Goal: Communication & Community: Answer question/provide support

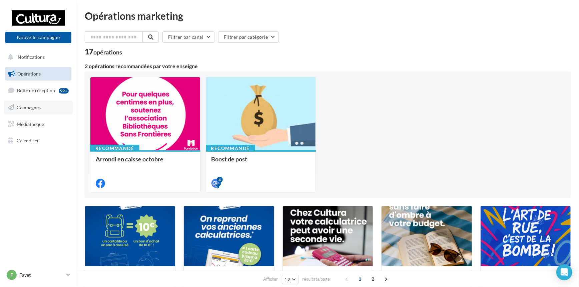
click at [28, 107] on span "Campagnes" at bounding box center [29, 107] width 24 height 6
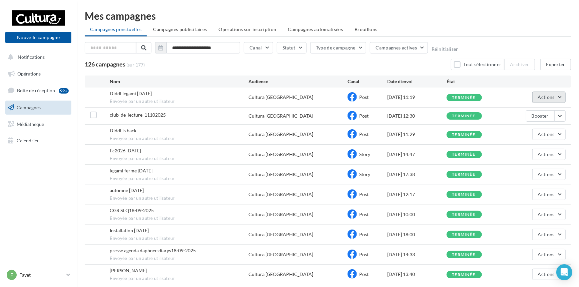
click at [561, 98] on button "Actions" at bounding box center [548, 96] width 33 height 11
click at [552, 112] on button "Voir les résultats" at bounding box center [532, 112] width 67 height 17
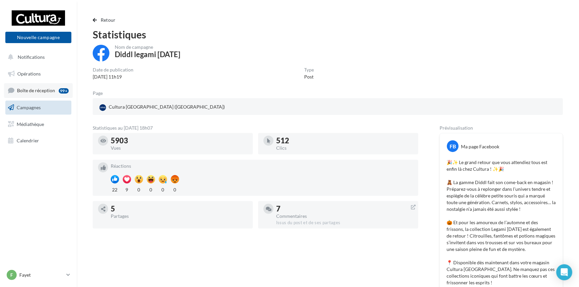
click at [35, 89] on span "Boîte de réception" at bounding box center [36, 90] width 38 height 6
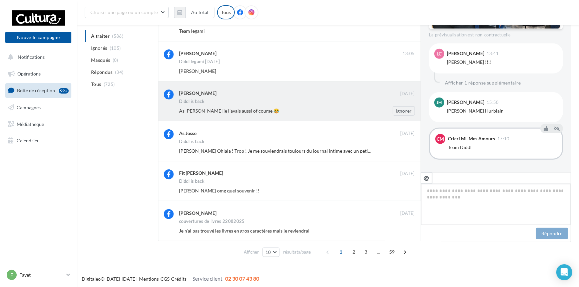
scroll to position [222, 0]
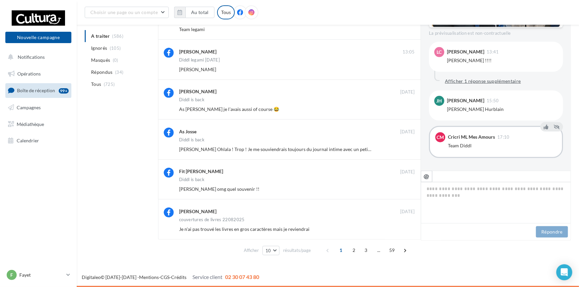
click at [500, 80] on button "Afficher 1 réponse supplémentaire" at bounding box center [482, 81] width 81 height 8
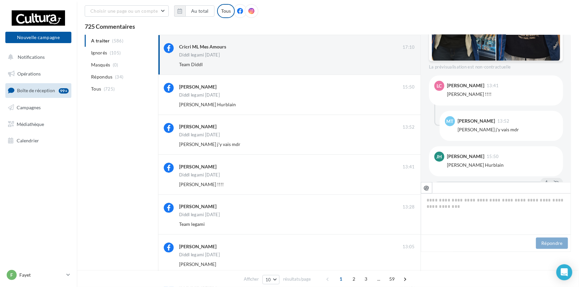
scroll to position [0, 0]
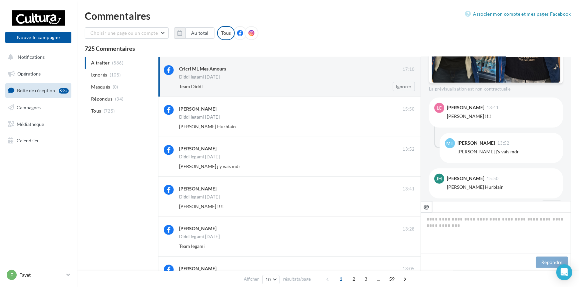
click at [289, 79] on div "Diddl legami halloween" at bounding box center [297, 78] width 236 height 6
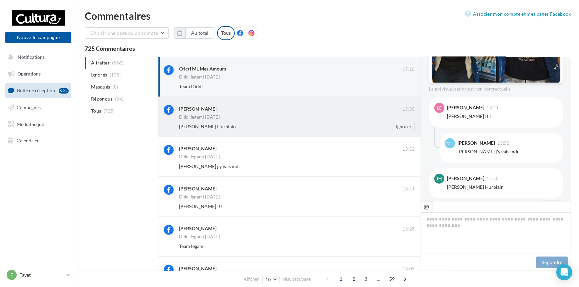
click at [284, 115] on div "Diddl legami halloween" at bounding box center [297, 118] width 236 height 6
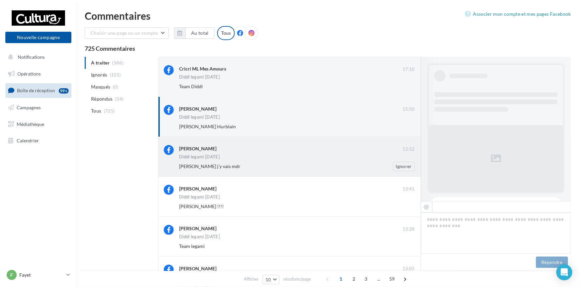
scroll to position [326, 0]
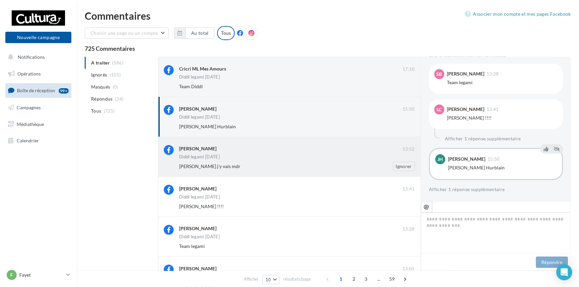
click at [284, 158] on div "Diddl legami halloween" at bounding box center [297, 157] width 236 height 6
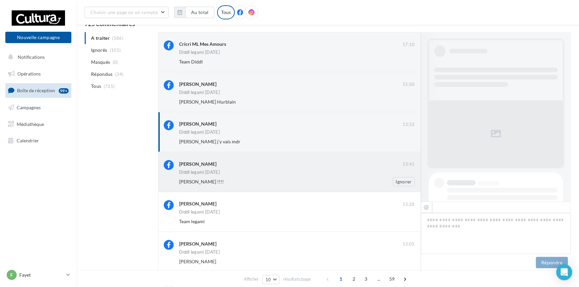
scroll to position [322, 0]
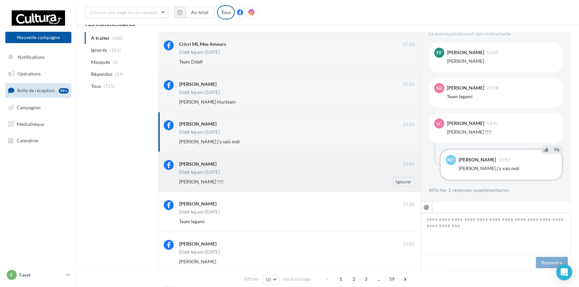
click at [290, 170] on div "Diddl legami halloween" at bounding box center [297, 173] width 236 height 6
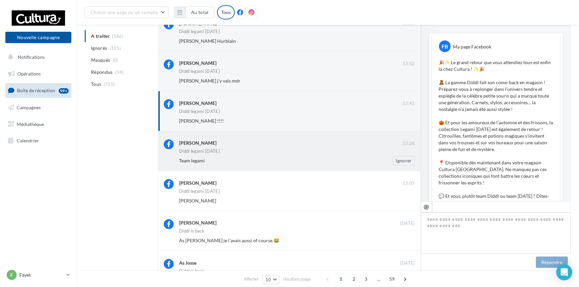
scroll to position [315, 0]
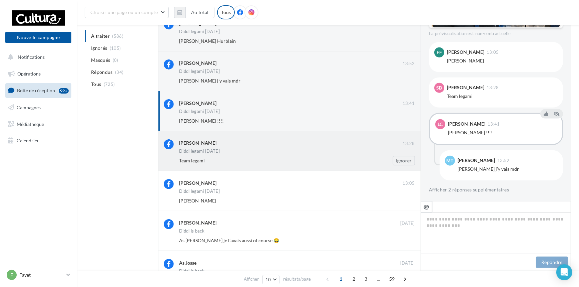
click at [276, 155] on div "Sophie Baillon 13:28 Diddl legami halloween Team legami Ignorer" at bounding box center [297, 152] width 236 height 26
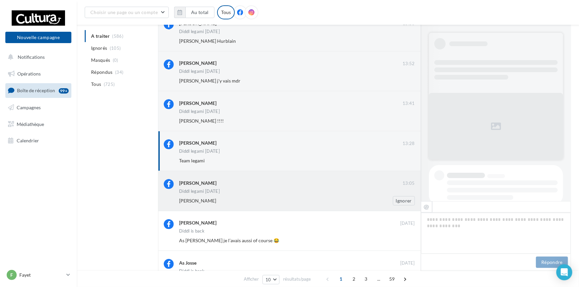
scroll to position [245, 0]
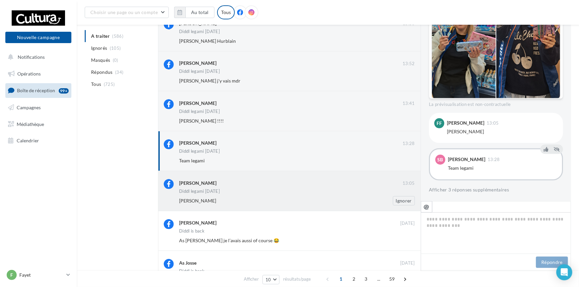
click at [294, 187] on div "Florentine Fernandes" at bounding box center [290, 183] width 223 height 8
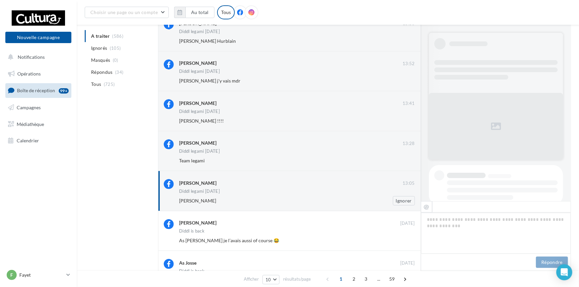
scroll to position [209, 0]
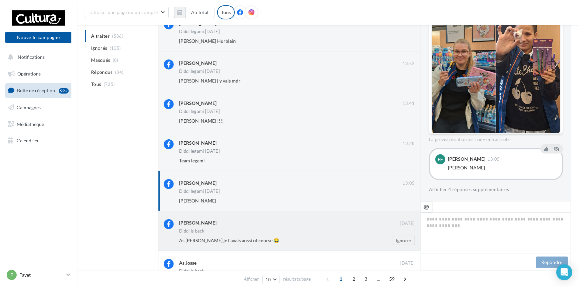
click at [309, 226] on div "Elletse Lessanav" at bounding box center [289, 222] width 221 height 7
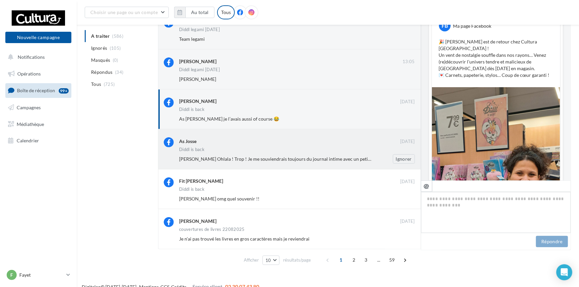
scroll to position [361, 0]
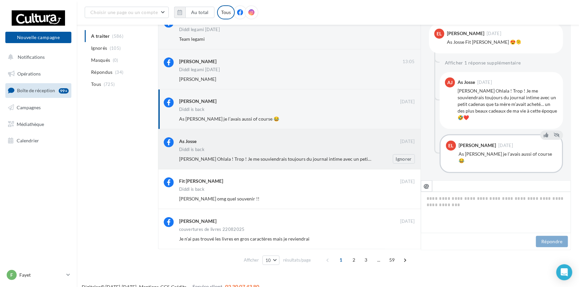
click at [313, 147] on div "As Josse 06 oct. Diddl is back Elletse Lessanav Ohlala ! Trop ! Je me souviendr…" at bounding box center [297, 150] width 236 height 26
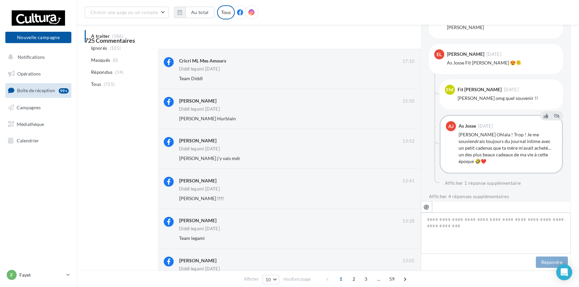
scroll to position [0, 0]
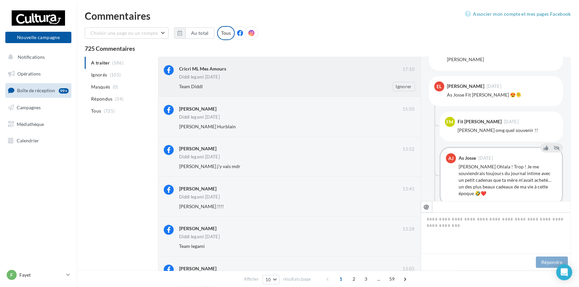
click at [303, 75] on div "Diddl legami halloween" at bounding box center [297, 78] width 236 height 6
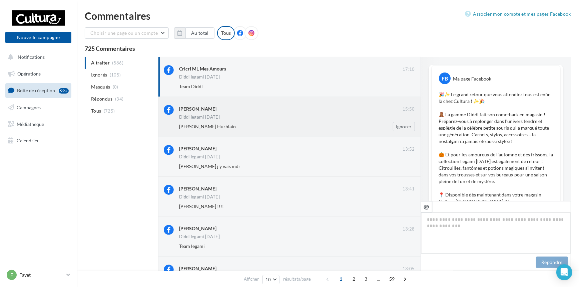
scroll to position [317, 0]
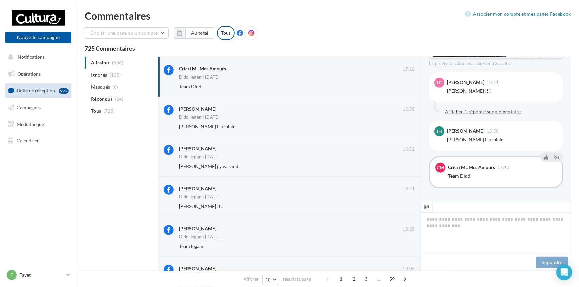
click at [504, 112] on button "Afficher 1 réponse supplémentaire" at bounding box center [482, 111] width 81 height 8
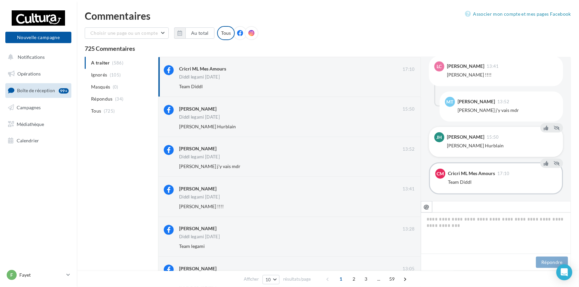
scroll to position [340, 0]
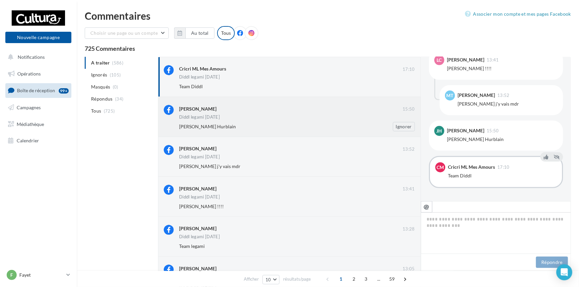
click at [287, 114] on div "Julie Hurblain 15:50 Diddl legami halloween Marion Bellet Hurblain Ignorer" at bounding box center [297, 118] width 236 height 26
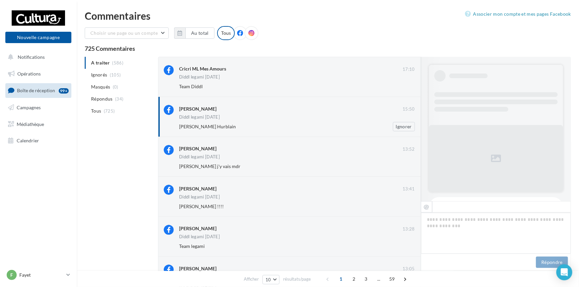
scroll to position [326, 0]
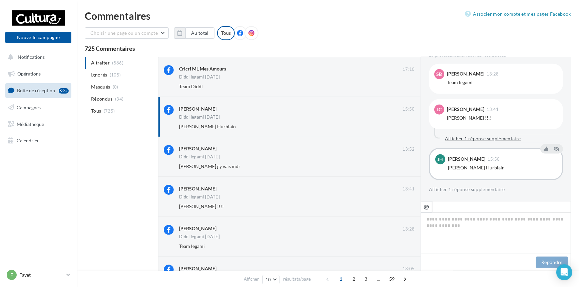
click at [486, 138] on button "Afficher 1 réponse supplémentaire" at bounding box center [482, 138] width 81 height 8
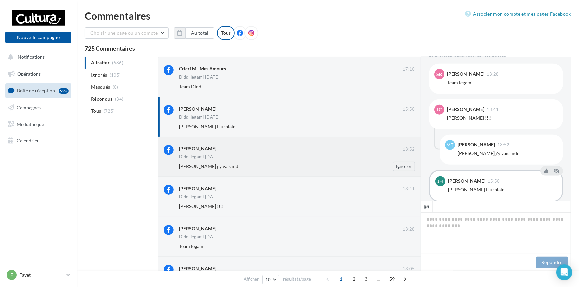
drag, startPoint x: 284, startPoint y: 159, endPoint x: 284, endPoint y: 152, distance: 7.0
click at [284, 158] on div "Diddl legami halloween" at bounding box center [297, 157] width 236 height 6
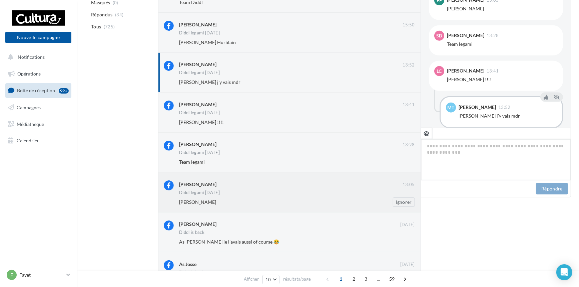
scroll to position [0, 0]
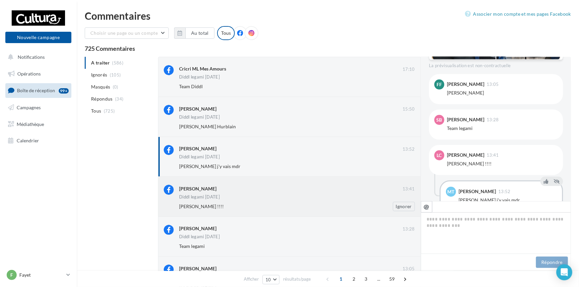
click at [274, 191] on div "Laura Callence" at bounding box center [290, 187] width 223 height 7
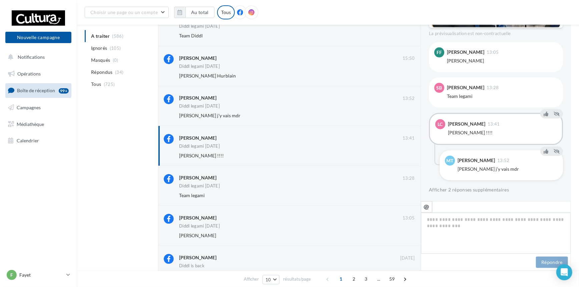
scroll to position [60, 0]
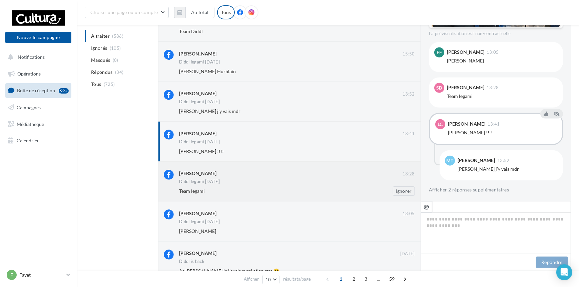
click at [264, 175] on div "Sophie Baillon" at bounding box center [290, 172] width 223 height 7
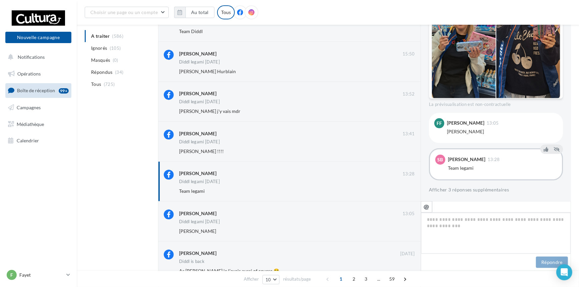
scroll to position [91, 0]
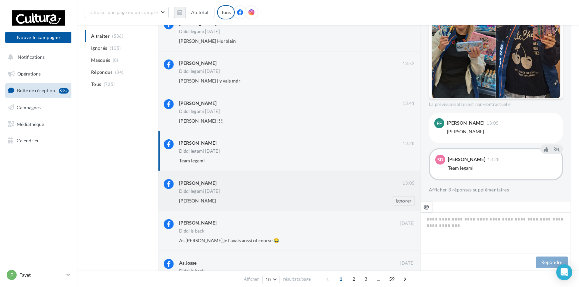
click at [257, 187] on div "Florentine Fernandes" at bounding box center [290, 183] width 223 height 8
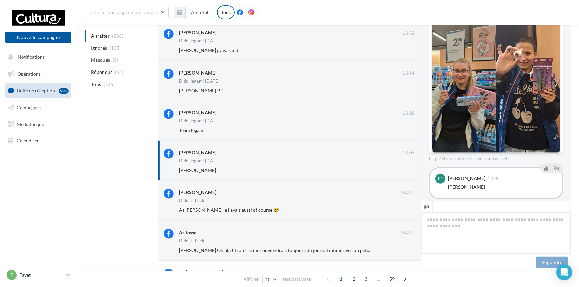
scroll to position [209, 0]
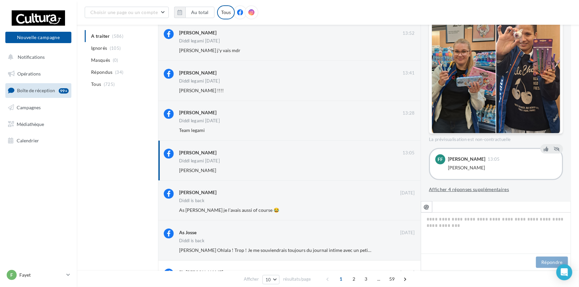
click at [492, 189] on button "Afficher 4 réponses supplémentaires" at bounding box center [469, 189] width 80 height 8
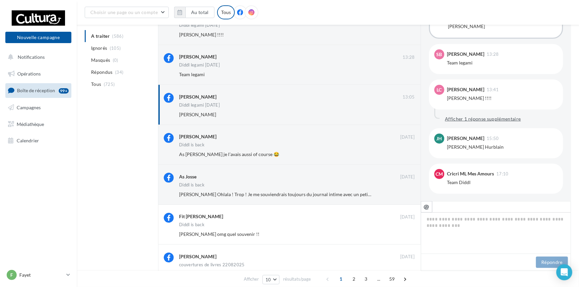
scroll to position [182, 0]
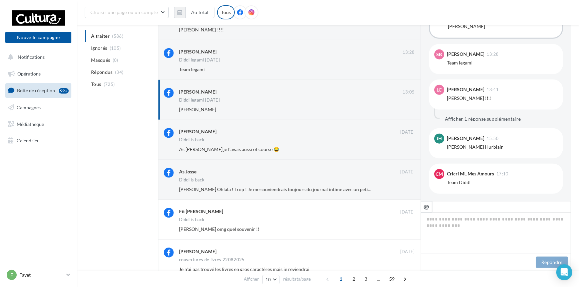
click at [507, 119] on button "Afficher 1 réponse supplémentaire" at bounding box center [482, 119] width 81 height 8
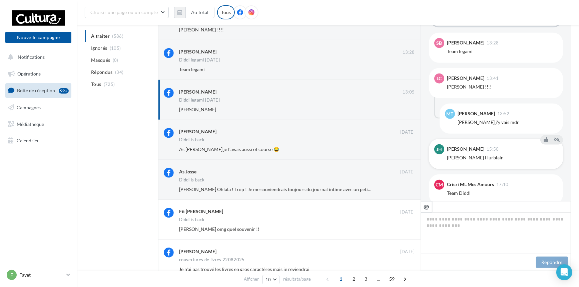
scroll to position [373, 0]
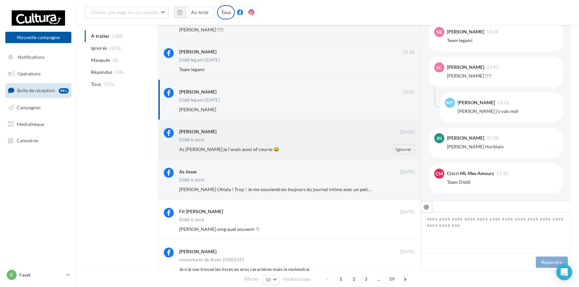
click at [307, 141] on div "Diddl is back" at bounding box center [297, 140] width 236 height 6
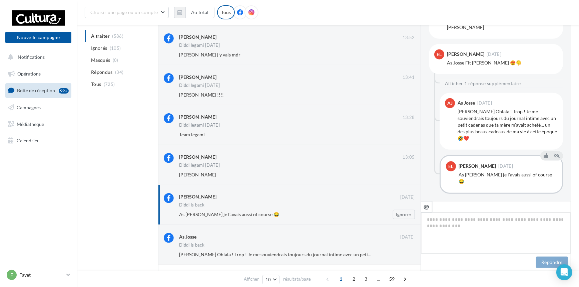
scroll to position [0, 0]
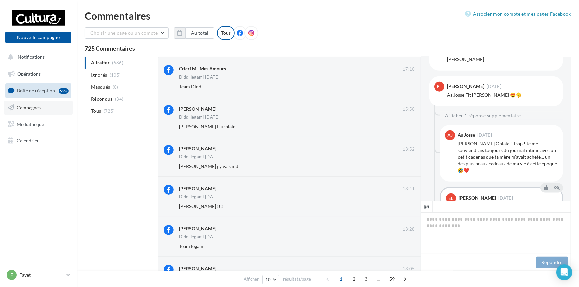
click at [25, 107] on span "Campagnes" at bounding box center [29, 107] width 24 height 6
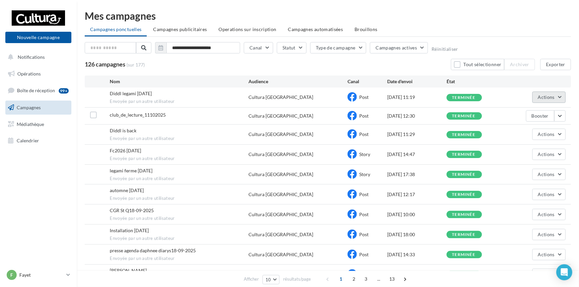
click at [560, 97] on button "Actions" at bounding box center [548, 96] width 33 height 11
click at [541, 113] on button "Voir les résultats" at bounding box center [532, 112] width 67 height 17
